Goal: Task Accomplishment & Management: Use online tool/utility

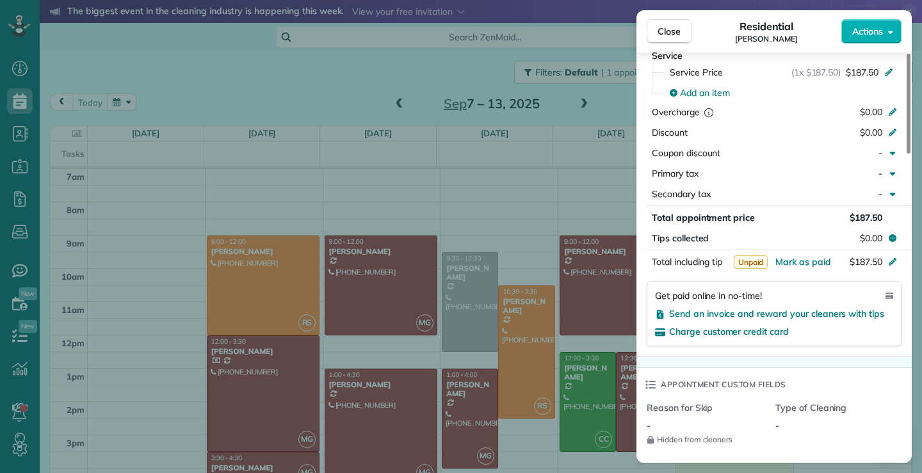
scroll to position [319, 0]
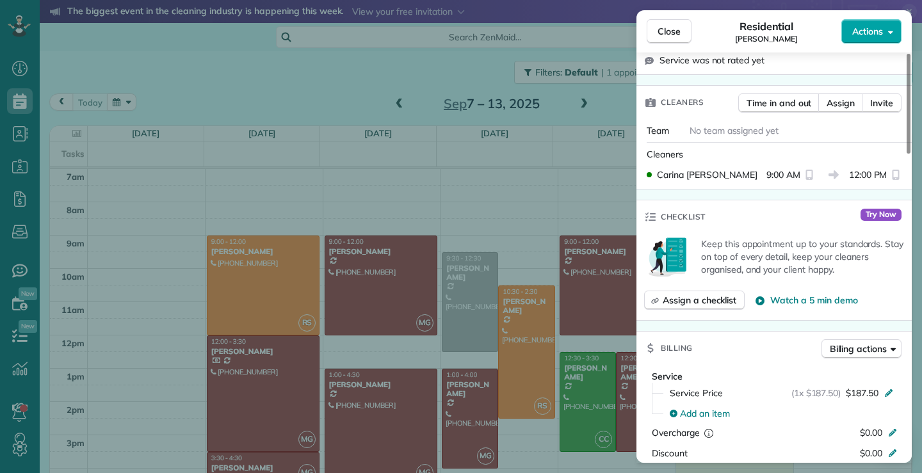
click at [883, 33] on button "Actions" at bounding box center [871, 31] width 60 height 24
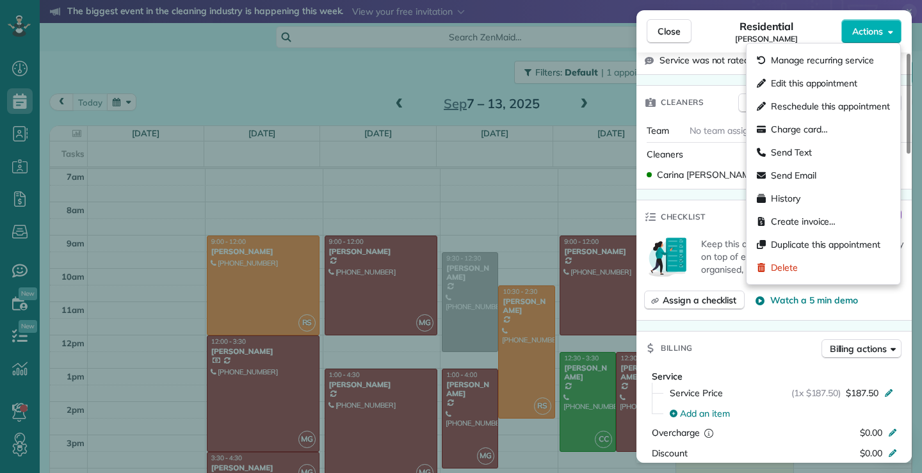
click at [705, 45] on div "Close Residential [PERSON_NAME] Actions" at bounding box center [773, 31] width 275 height 42
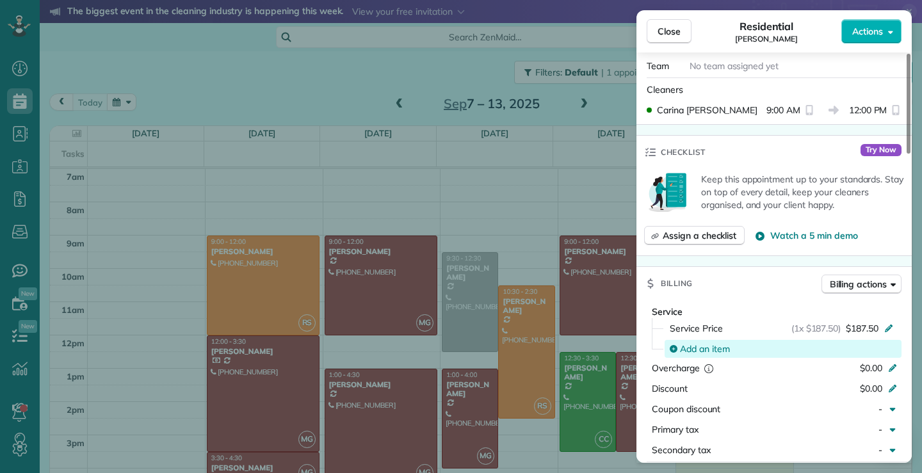
scroll to position [579, 0]
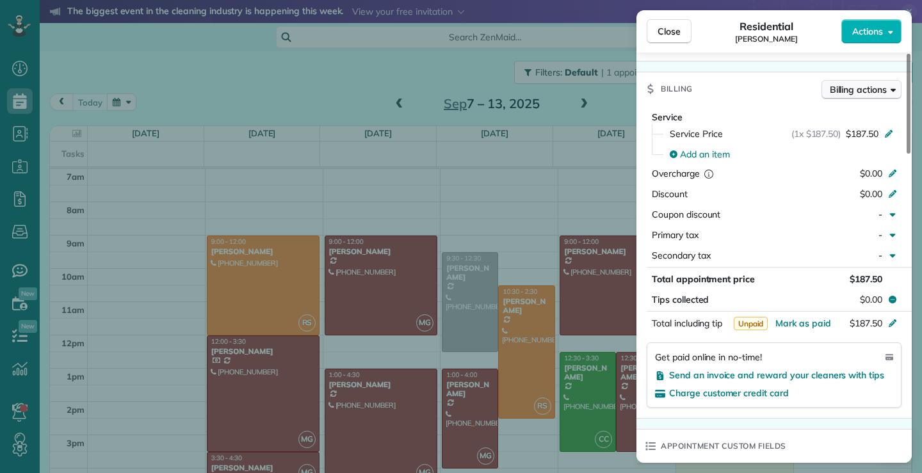
click at [891, 80] on button "Billing actions" at bounding box center [861, 89] width 80 height 19
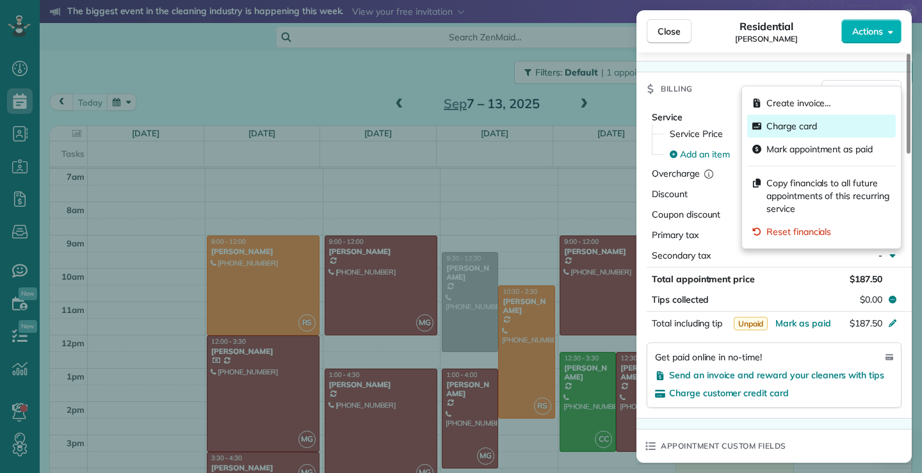
click at [790, 124] on span "Charge card" at bounding box center [791, 126] width 51 height 13
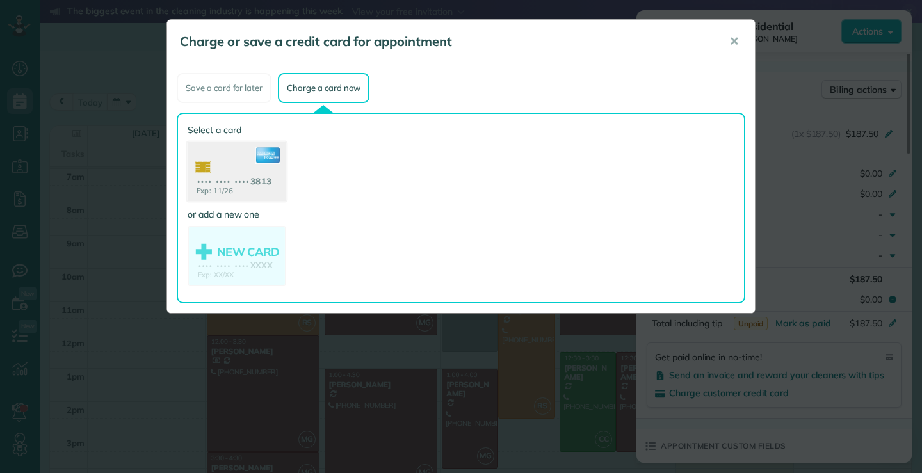
click at [228, 157] on use at bounding box center [237, 173] width 99 height 62
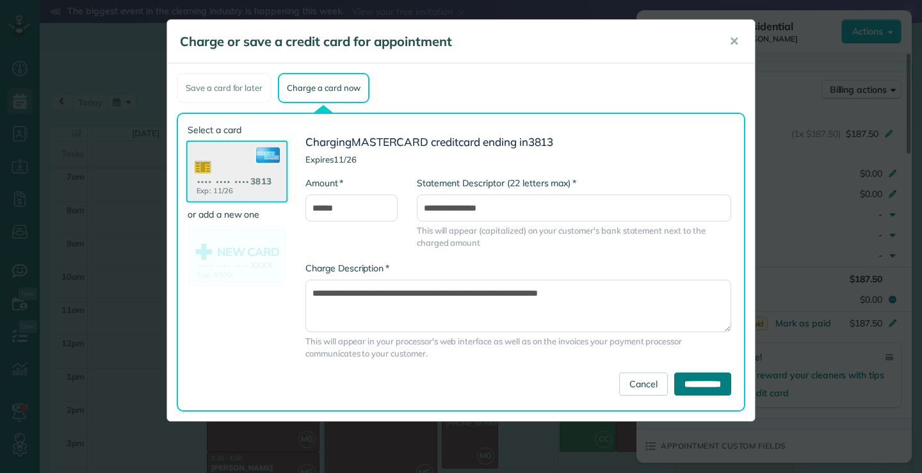
click at [693, 382] on input "**********" at bounding box center [702, 383] width 57 height 23
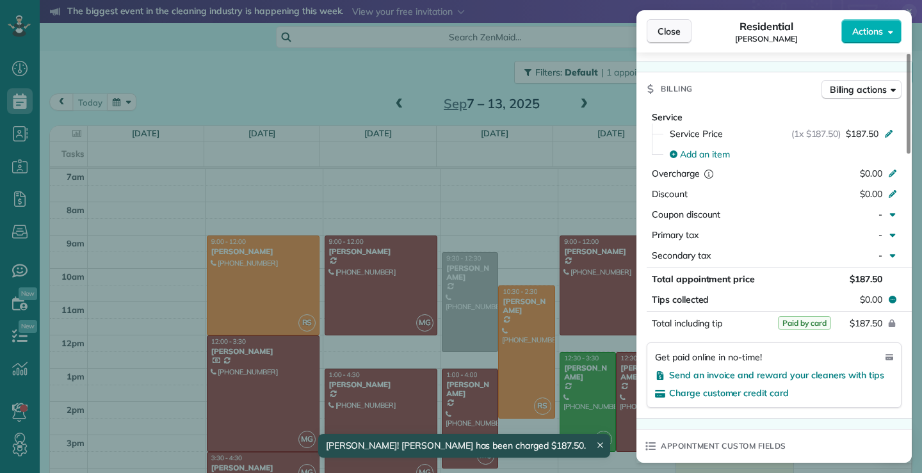
click at [678, 26] on span "Close" at bounding box center [668, 31] width 23 height 13
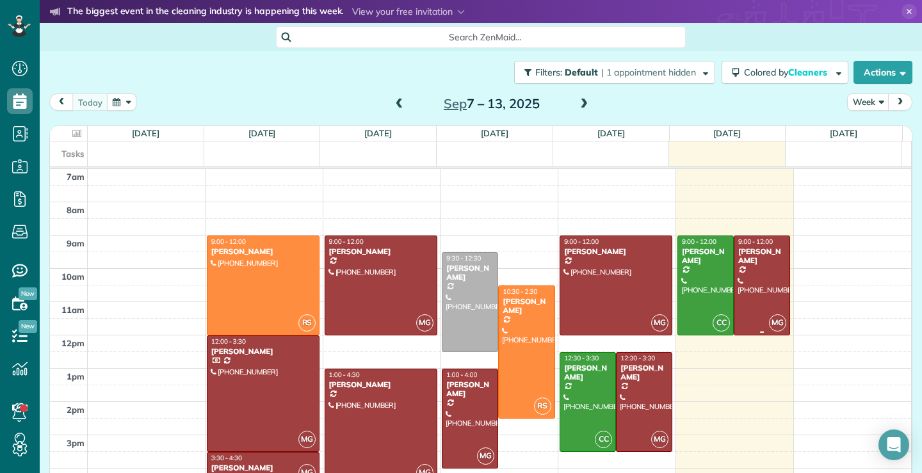
click at [746, 283] on div at bounding box center [761, 285] width 55 height 99
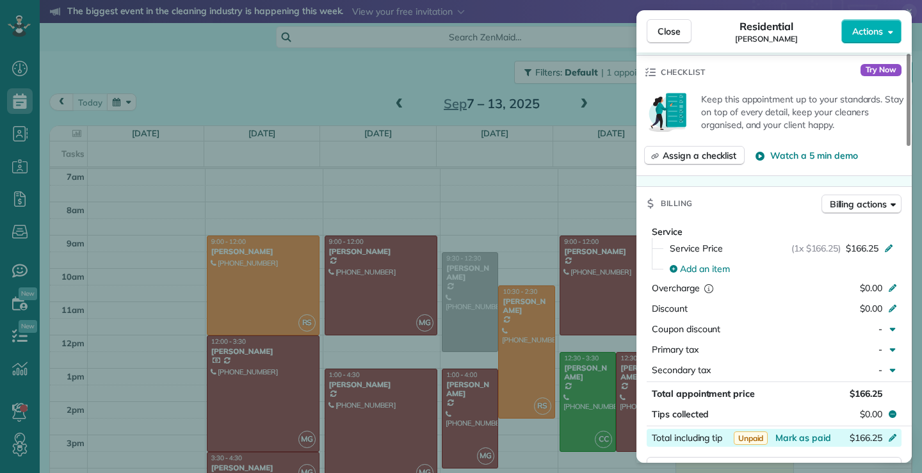
scroll to position [452, 0]
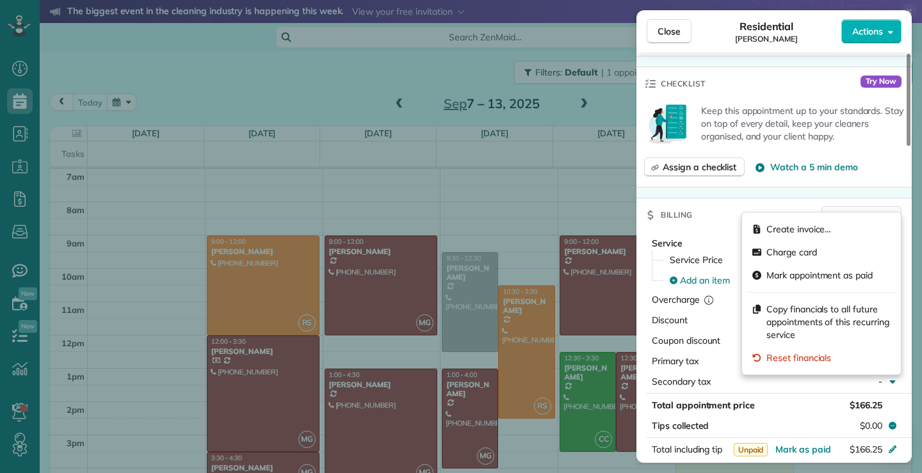
click at [879, 209] on span "Billing actions" at bounding box center [857, 215] width 57 height 13
click at [795, 254] on span "Charge card" at bounding box center [791, 252] width 51 height 13
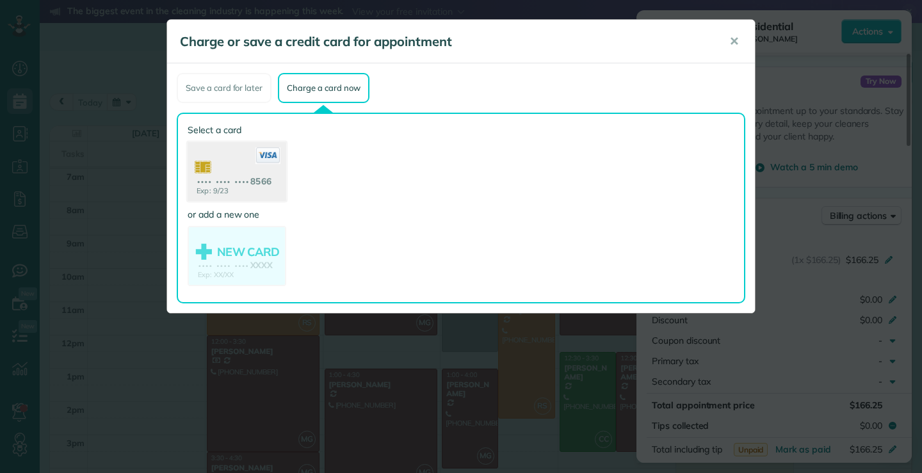
click at [240, 152] on use at bounding box center [237, 173] width 99 height 62
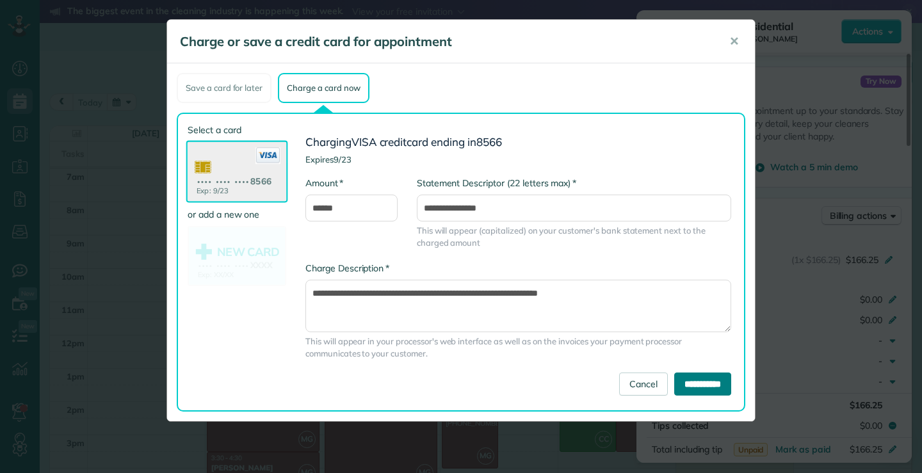
click at [689, 384] on input "**********" at bounding box center [702, 383] width 57 height 23
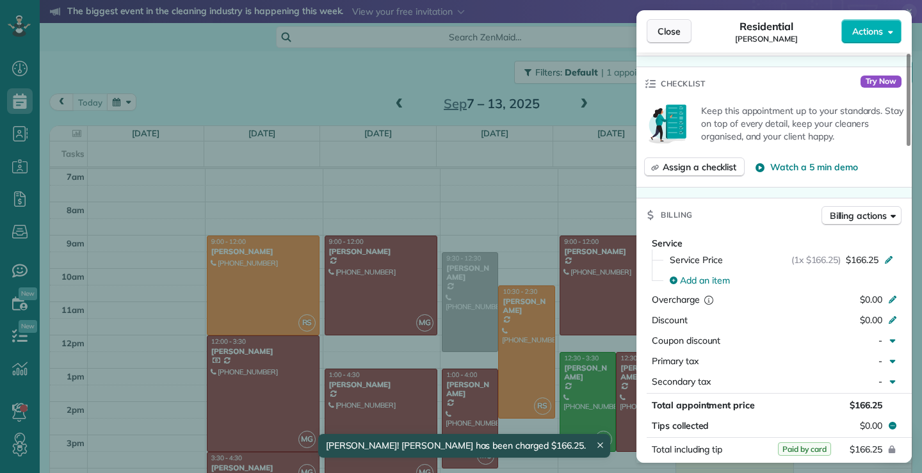
click at [672, 31] on span "Close" at bounding box center [668, 31] width 23 height 13
